Goal: Find contact information: Find contact information

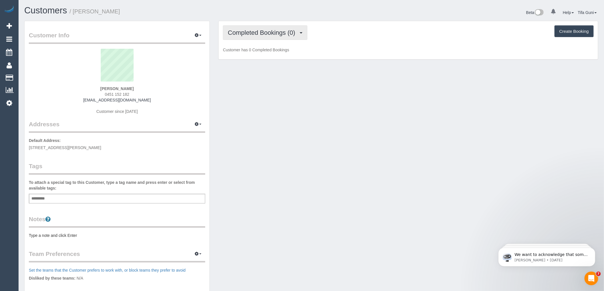
click at [291, 33] on span "Completed Bookings (0)" at bounding box center [263, 32] width 70 height 7
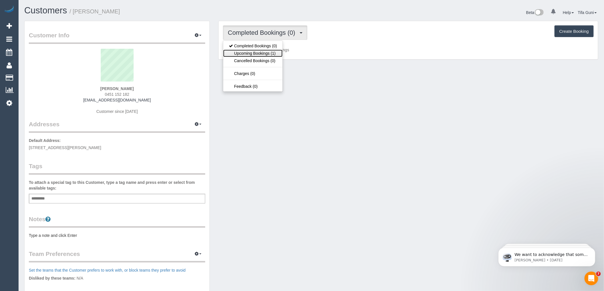
click at [271, 55] on link "Upcoming Bookings (1)" at bounding box center [252, 53] width 59 height 7
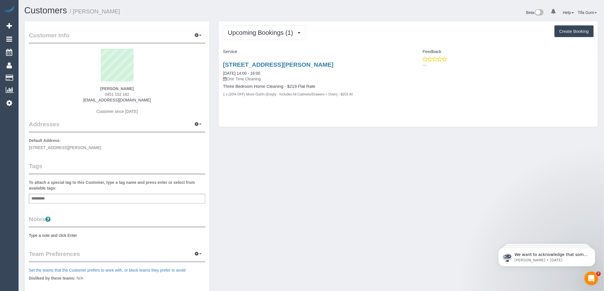
drag, startPoint x: 142, startPoint y: 93, endPoint x: 101, endPoint y: 93, distance: 40.5
click at [101, 93] on div "Tracey Le 0451 152 182 traceyle218@gmail.com Customer since 2025" at bounding box center [117, 84] width 176 height 71
copy span "0451 152 182"
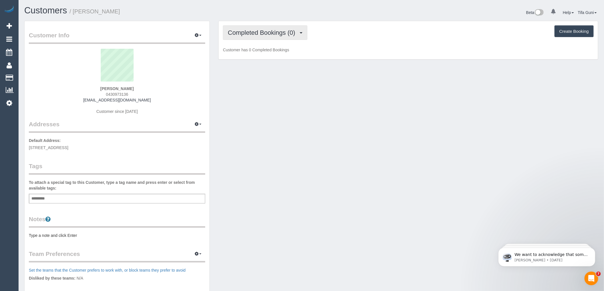
click at [292, 35] on span "Completed Bookings (0)" at bounding box center [263, 32] width 70 height 7
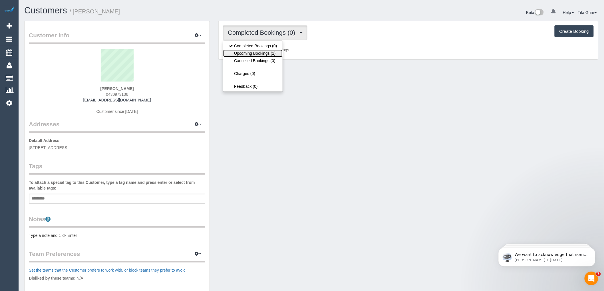
click at [276, 57] on link "Upcoming Bookings (1)" at bounding box center [252, 53] width 59 height 7
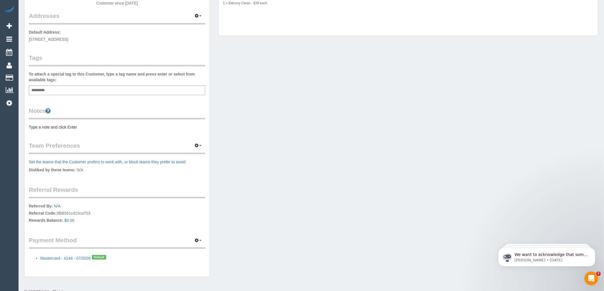
scroll to position [120, 0]
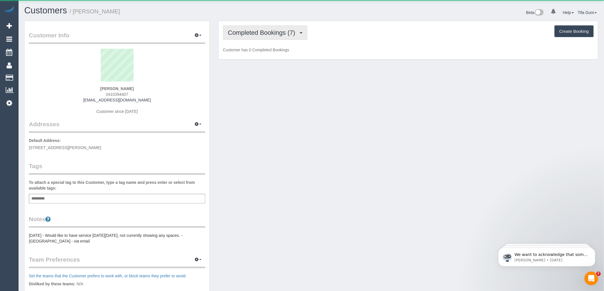
click at [262, 33] on span "Completed Bookings (7)" at bounding box center [263, 32] width 70 height 7
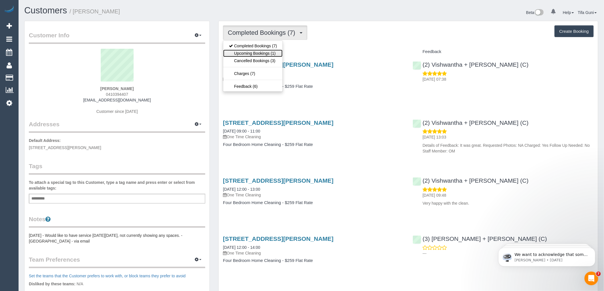
click at [260, 53] on link "Upcoming Bookings (1)" at bounding box center [252, 53] width 59 height 7
